Goal: Transaction & Acquisition: Purchase product/service

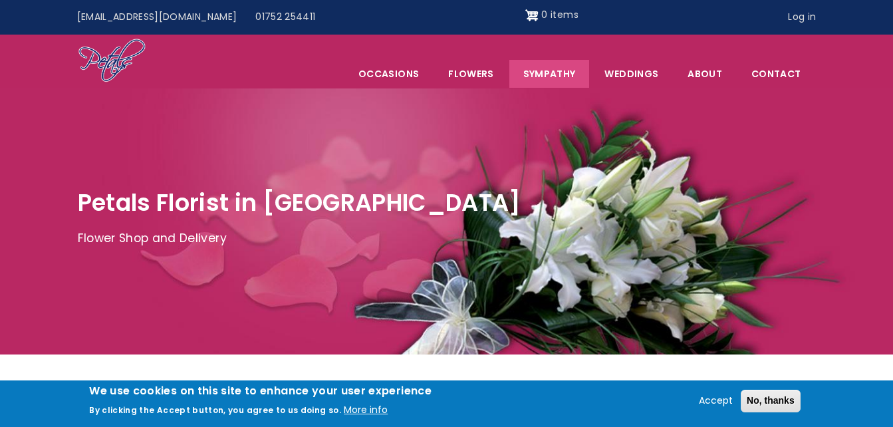
click at [559, 70] on link "Sympathy" at bounding box center [549, 74] width 80 height 28
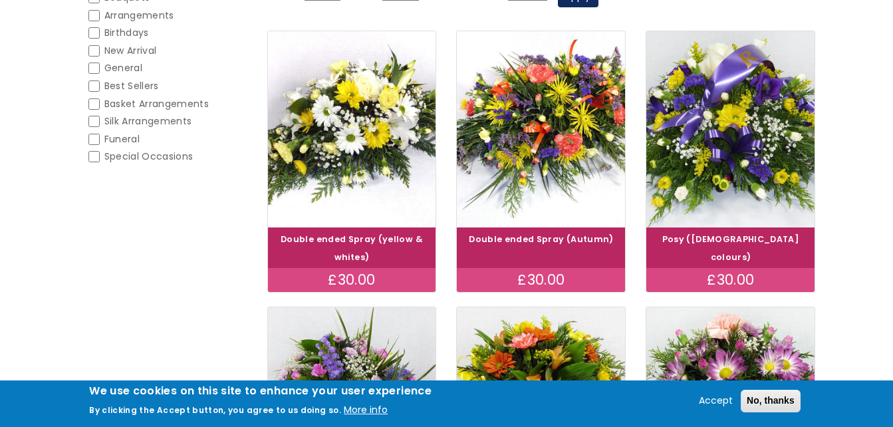
scroll to position [261, 0]
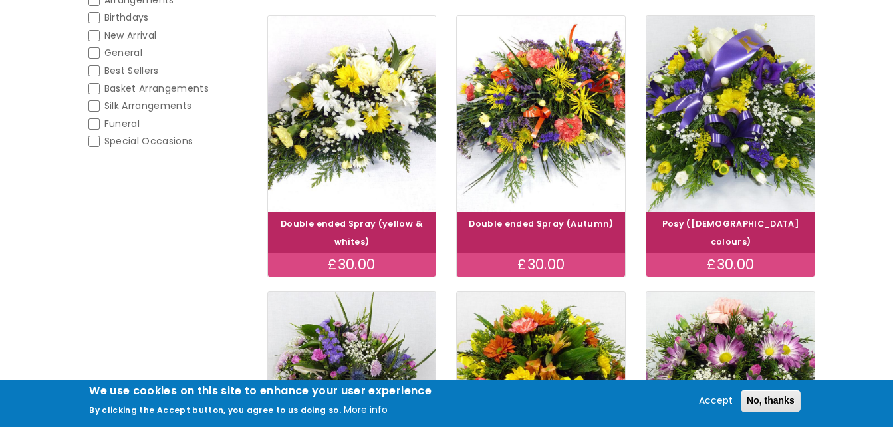
click at [93, 124] on input "Funeral" at bounding box center [93, 123] width 11 height 11
checkbox input "false"
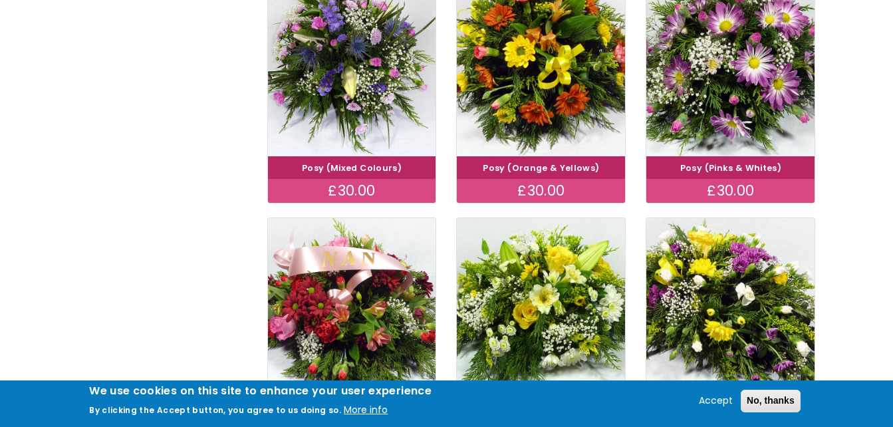
scroll to position [0, 0]
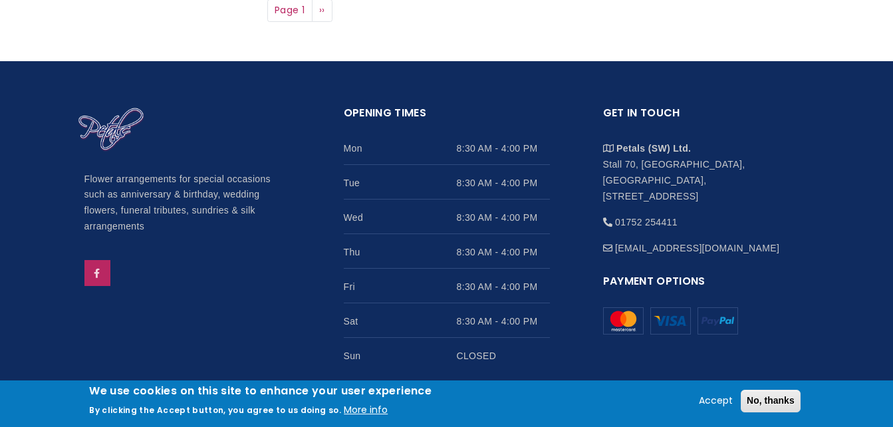
scroll to position [1323, 0]
